Goal: Navigation & Orientation: Understand site structure

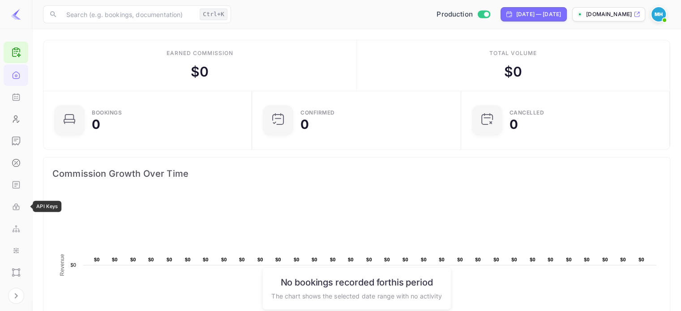
click at [14, 206] on icon "API Keys" at bounding box center [16, 206] width 9 height 9
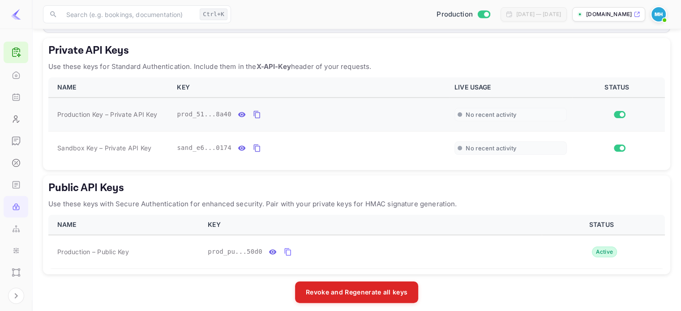
scroll to position [148, 0]
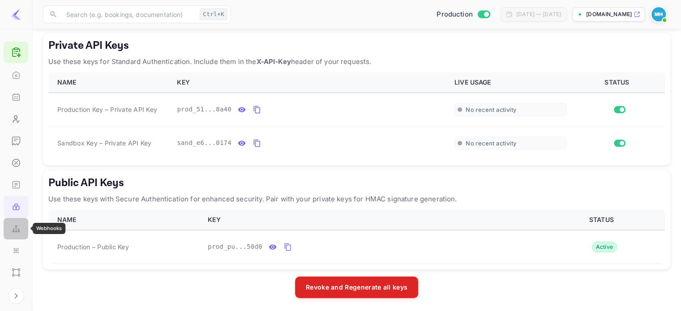
click at [9, 227] on div "Webhooks" at bounding box center [16, 229] width 25 height 22
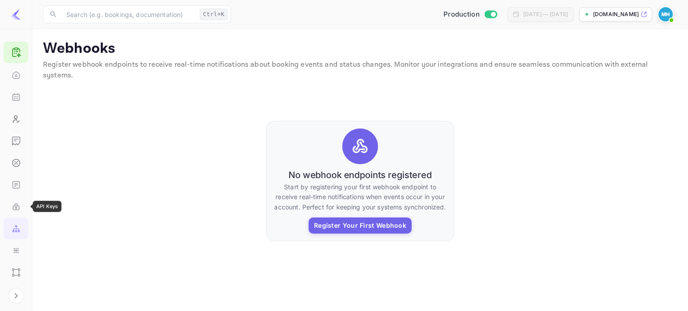
click at [14, 210] on icon "API Keys" at bounding box center [16, 206] width 9 height 9
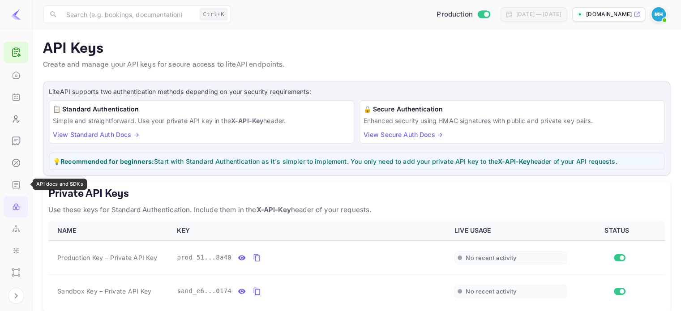
click at [14, 186] on icon "API docs and SDKs" at bounding box center [16, 185] width 9 height 9
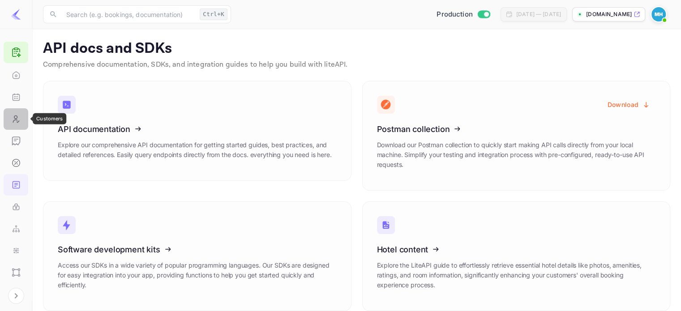
click at [16, 129] on div "Customers" at bounding box center [16, 119] width 25 height 22
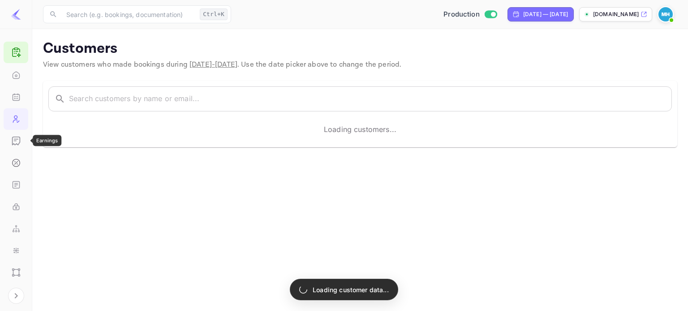
click at [14, 141] on icon "Earnings" at bounding box center [15, 141] width 2 height 0
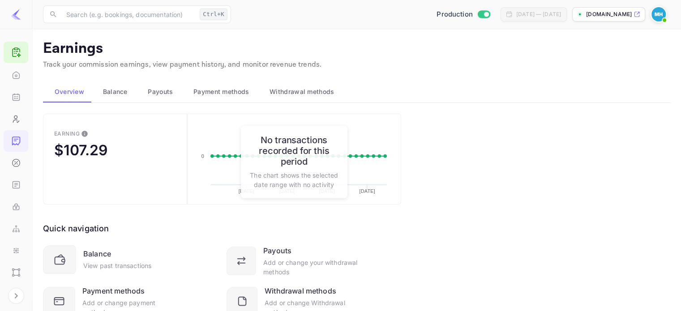
scroll to position [39, 0]
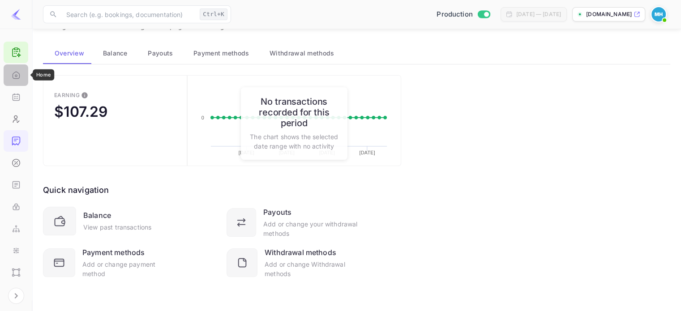
click at [12, 73] on icon "Home" at bounding box center [16, 75] width 9 height 9
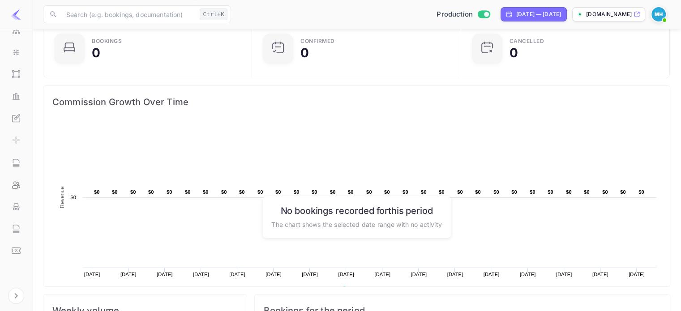
scroll to position [224, 0]
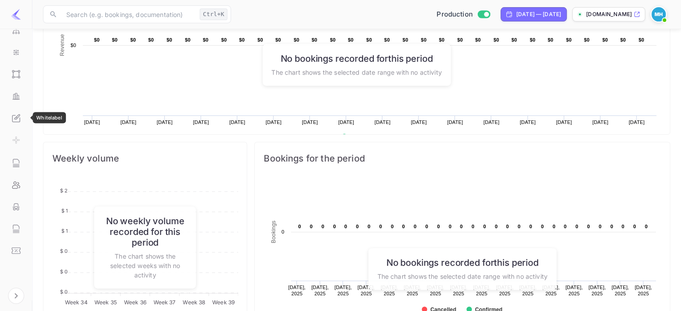
click at [18, 117] on icon "Whitelabel" at bounding box center [16, 118] width 9 height 9
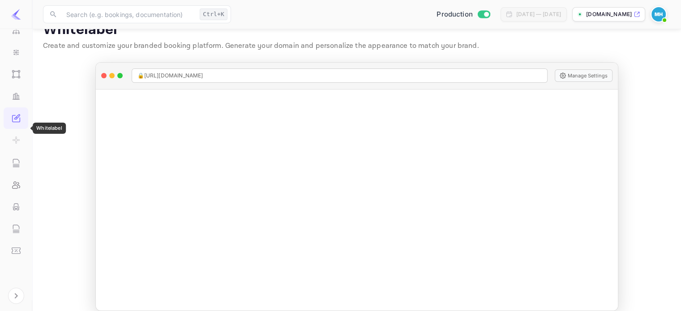
scroll to position [29, 0]
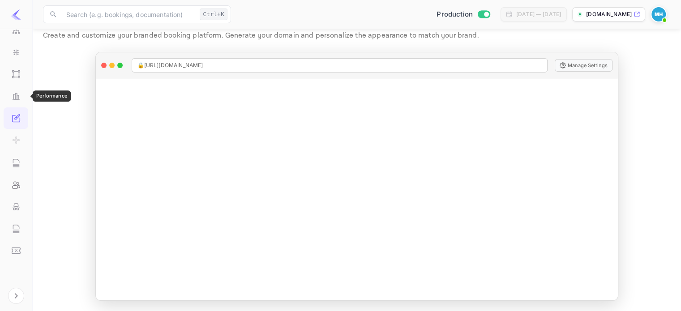
click at [14, 103] on div "Performance" at bounding box center [16, 97] width 25 height 22
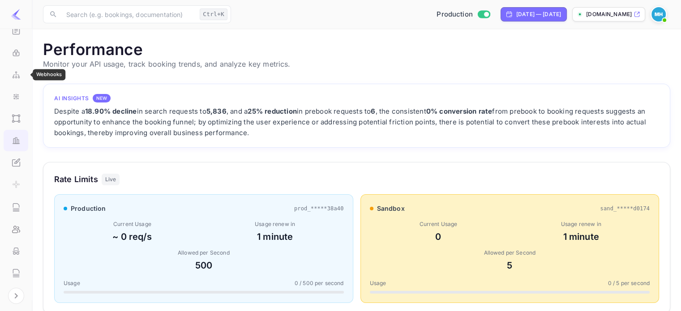
scroll to position [154, 0]
click at [19, 118] on icon "UI Components" at bounding box center [19, 119] width 0 height 4
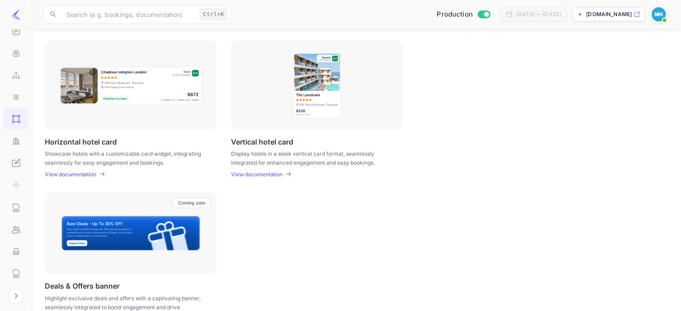
scroll to position [292, 0]
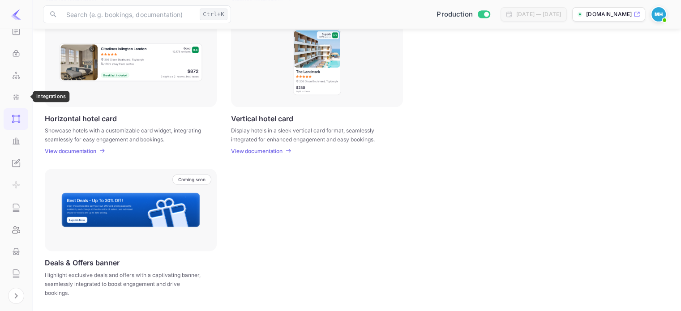
click at [17, 96] on icon "Integrations" at bounding box center [16, 97] width 9 height 9
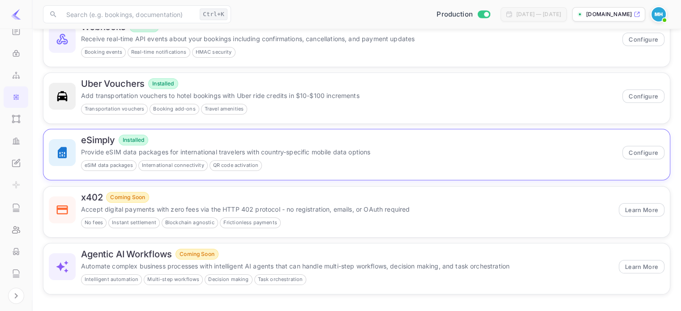
scroll to position [6, 0]
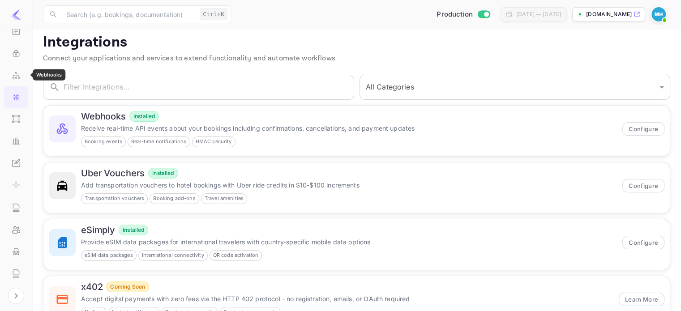
click at [15, 77] on icon "Webhooks" at bounding box center [15, 77] width 1 height 1
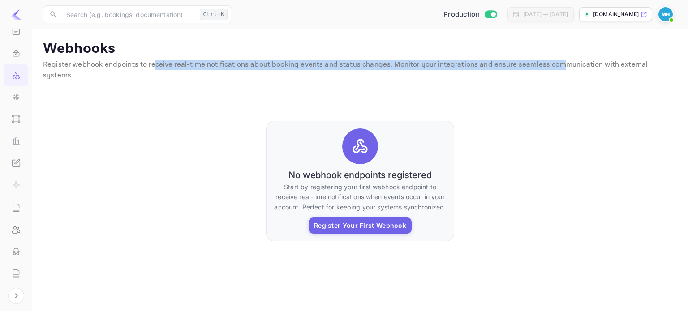
drag, startPoint x: 153, startPoint y: 67, endPoint x: 554, endPoint y: 69, distance: 400.5
click at [554, 69] on p "Register webhook endpoints to receive real-time notifications about booking eve…" at bounding box center [360, 71] width 634 height 22
click at [14, 47] on div "API Keys" at bounding box center [16, 54] width 25 height 22
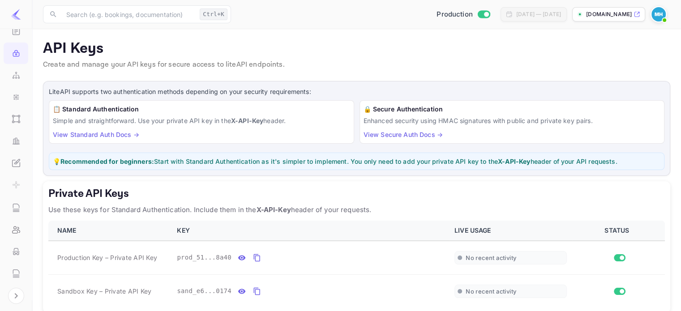
click at [17, 35] on icon "API docs and SDKs" at bounding box center [16, 31] width 9 height 9
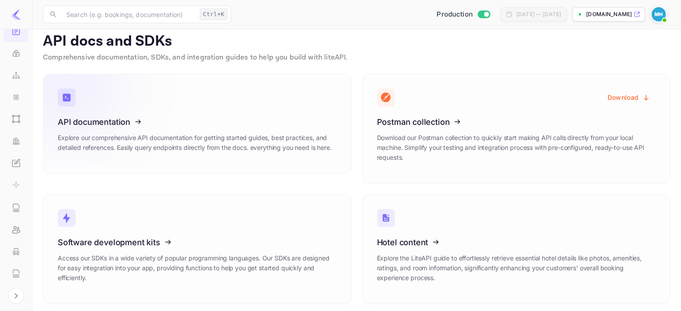
scroll to position [11, 0]
